Goal: Transaction & Acquisition: Purchase product/service

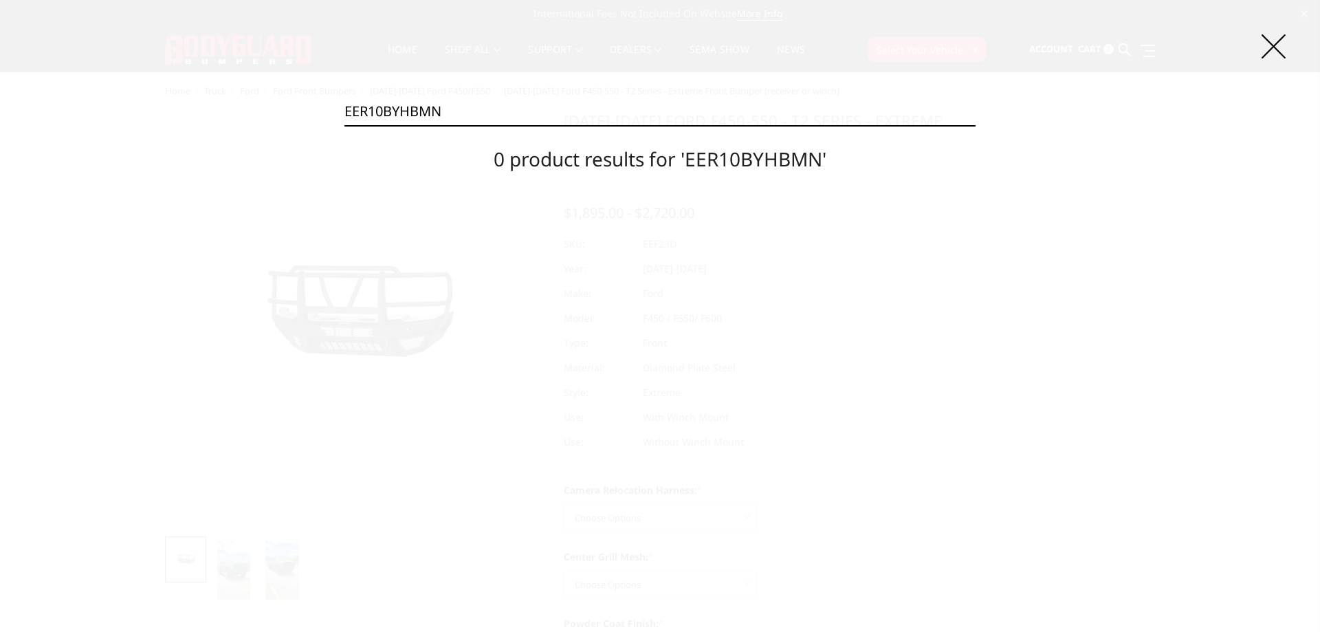
click at [765, 101] on input "EER10BYHBMN" at bounding box center [659, 112] width 631 height 28
paste input "FHB"
click at [848, 98] on input "EER10BYFHB" at bounding box center [659, 112] width 631 height 28
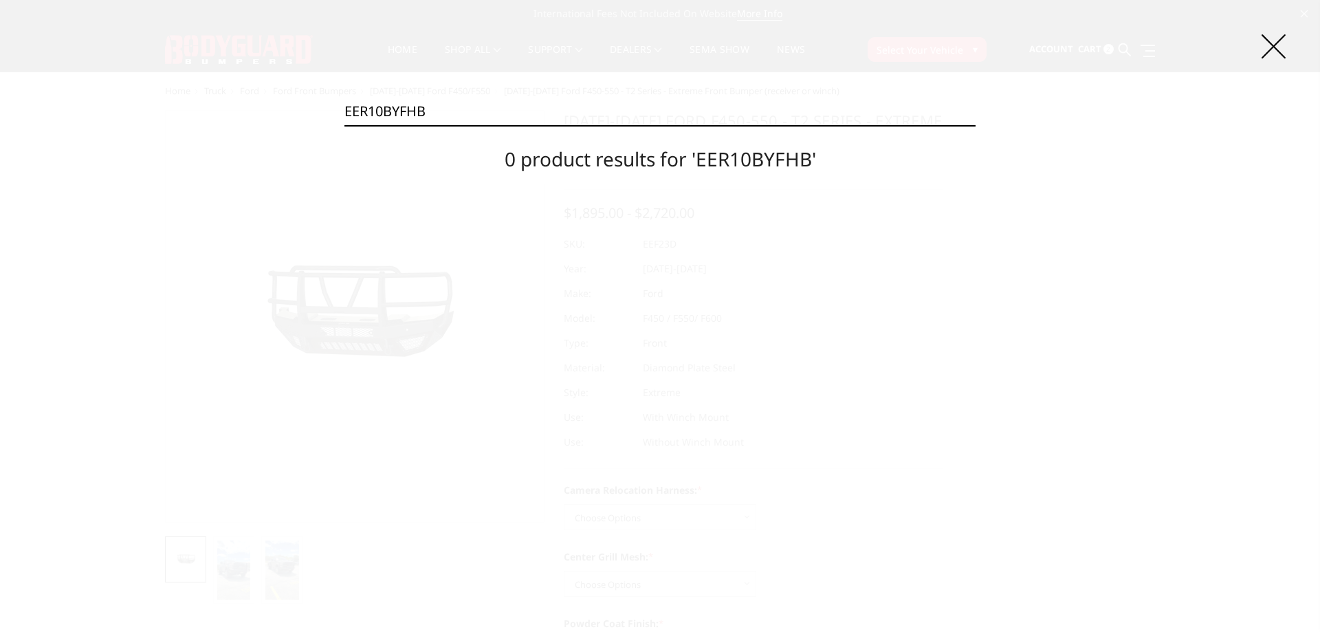
paste input "9BYHBMH"
type input "EER19BYHBMH"
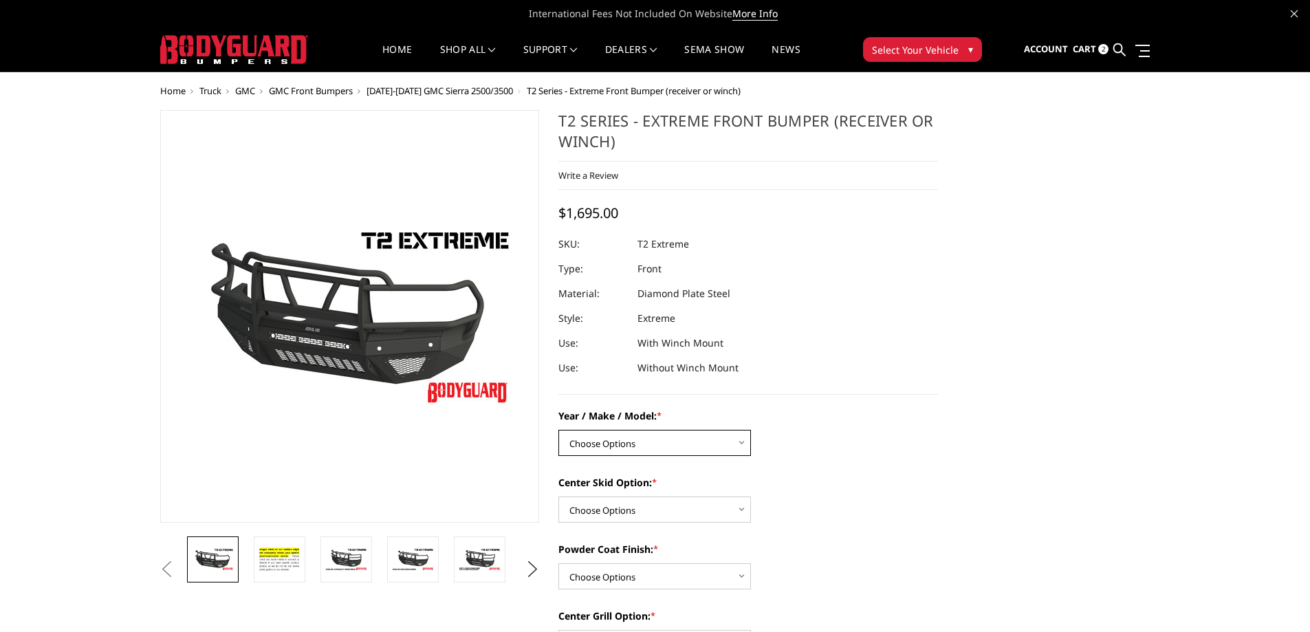
click at [636, 440] on select "Choose Options Chevrolet 19-21 1500 Chevrolet 15-19 2500 / 3500 Chevrolet 20-23…" at bounding box center [654, 443] width 193 height 26
select select "4457"
click at [558, 430] on select "Choose Options Chevrolet 19-21 1500 Chevrolet 15-19 2500 / 3500 Chevrolet 20-23…" at bounding box center [654, 443] width 193 height 26
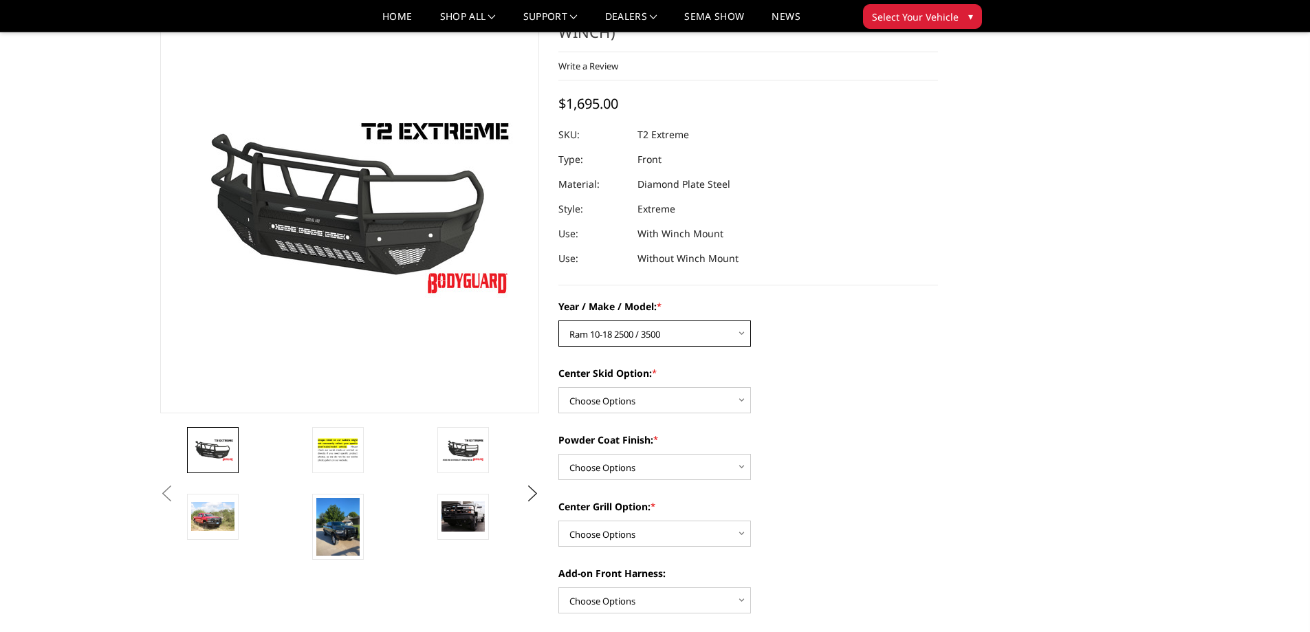
scroll to position [138, 0]
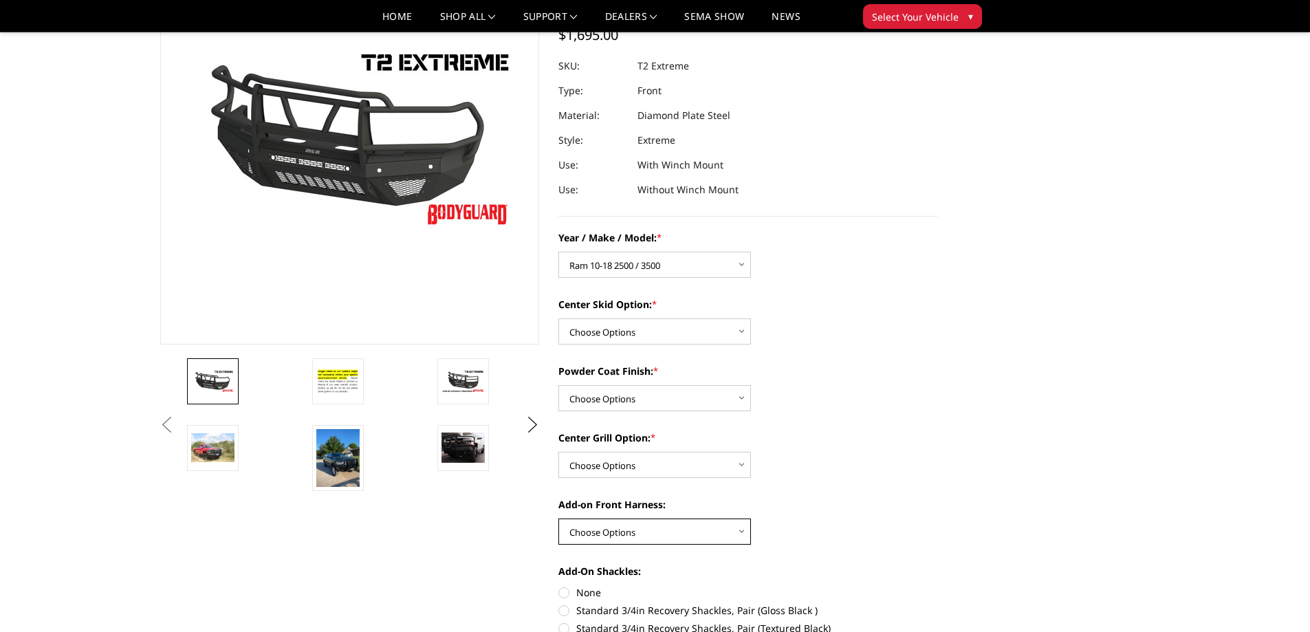
click at [669, 533] on select "Choose Options WITH front camera harness WITHOUT front camera harness" at bounding box center [654, 531] width 193 height 26
click at [621, 331] on select "Choose Options Standard center skid plate (included) Receiver tube Winch mount …" at bounding box center [654, 331] width 193 height 26
select select "4461"
click at [558, 318] on select "Choose Options Standard center skid plate (included) Receiver tube Winch mount …" at bounding box center [654, 331] width 193 height 26
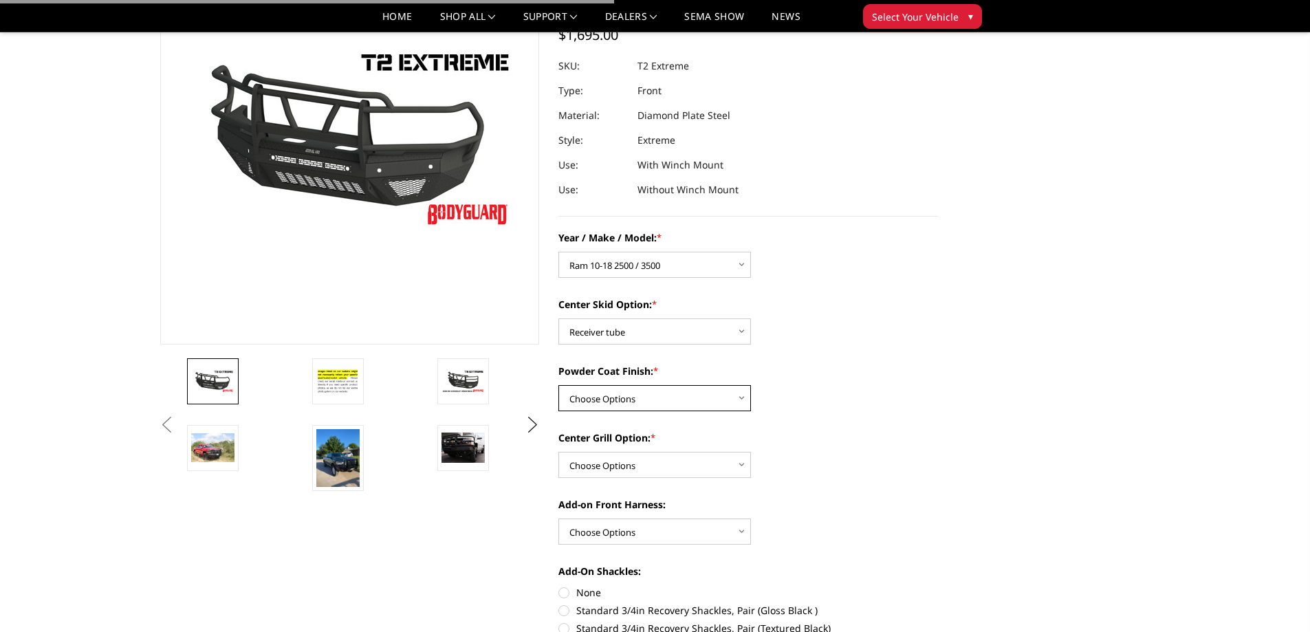
click at [633, 397] on select "Choose Options Bare metal Gloss Black Powder Coat Texture Black Powder Coat" at bounding box center [654, 398] width 193 height 26
select select "4463"
click at [558, 385] on select "Choose Options Bare metal Gloss Black Powder Coat Texture Black Powder Coat" at bounding box center [654, 398] width 193 height 26
click at [634, 465] on select "Choose Options Add expanded metal in center grill Decline this option" at bounding box center [654, 465] width 193 height 26
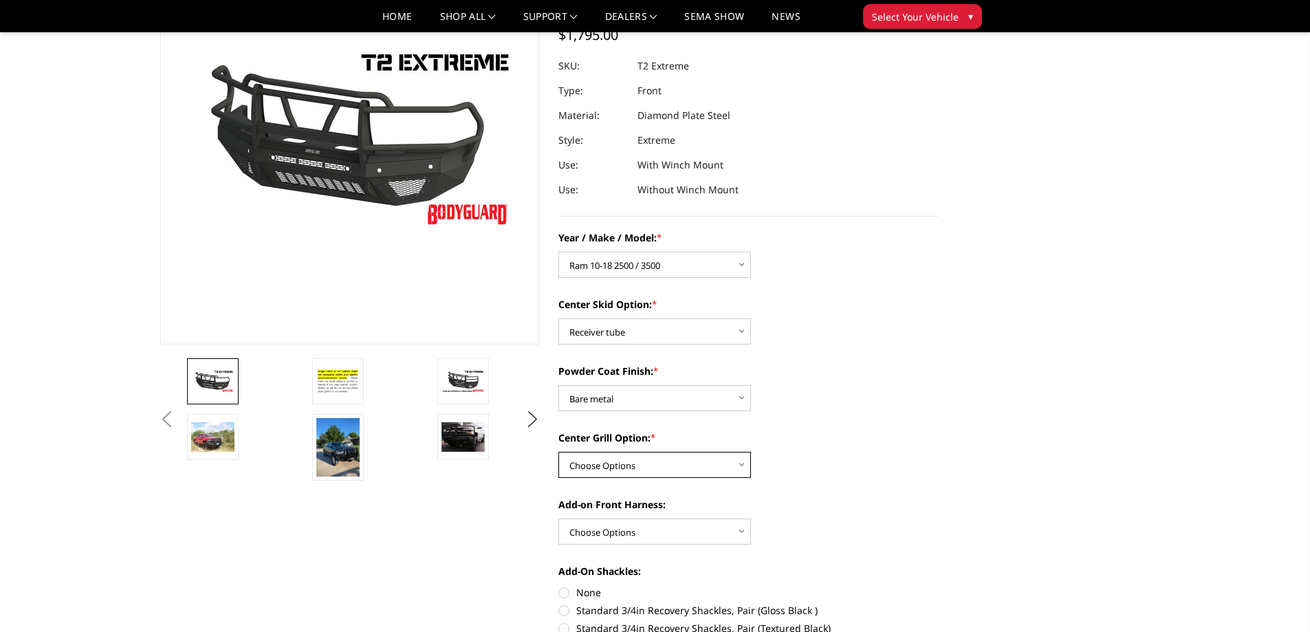
select select "4482"
click at [558, 452] on select "Choose Options Add expanded metal in center grill Decline this option" at bounding box center [654, 465] width 193 height 26
click at [631, 530] on select "Choose Options WITH front camera harness WITHOUT front camera harness" at bounding box center [654, 531] width 193 height 26
click at [558, 518] on select "Choose Options WITH front camera harness WITHOUT front camera harness" at bounding box center [654, 531] width 193 height 26
drag, startPoint x: 644, startPoint y: 529, endPoint x: 644, endPoint y: 543, distance: 13.8
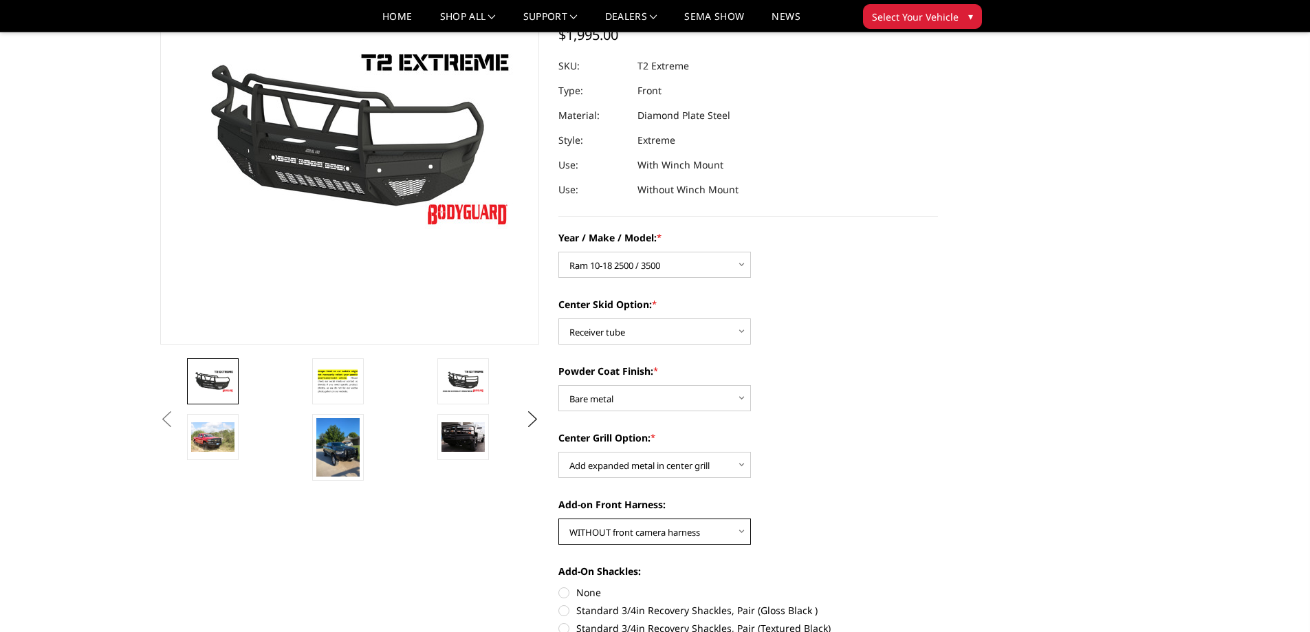
click at [644, 529] on select "Choose Options WITH front camera harness WITHOUT front camera harness" at bounding box center [654, 531] width 193 height 26
select select "4468"
click at [558, 518] on select "Choose Options WITH front camera harness WITHOUT front camera harness" at bounding box center [654, 531] width 193 height 26
click at [621, 540] on select "Choose Options WITH front camera harness WITHOUT front camera harness" at bounding box center [654, 531] width 193 height 26
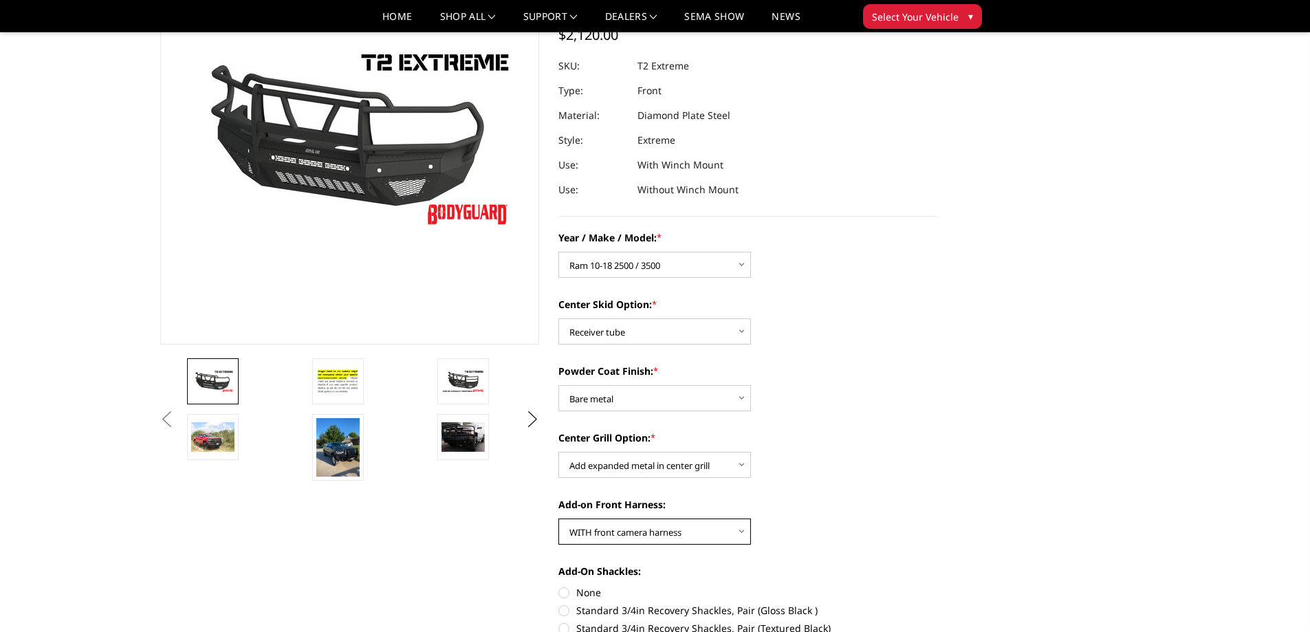
scroll to position [0, 0]
